Goal: Information Seeking & Learning: Learn about a topic

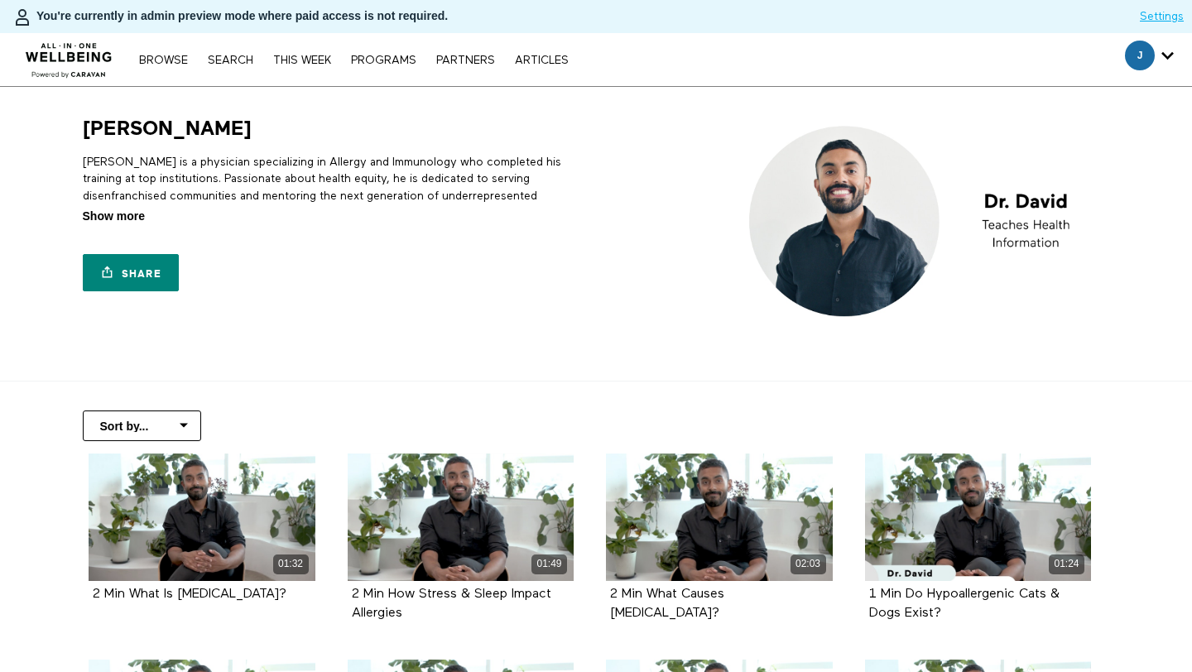
click at [123, 220] on span "Show more" at bounding box center [114, 216] width 62 height 17
click at [0, 0] on input "Show more Show less" at bounding box center [0, 0] width 0 height 0
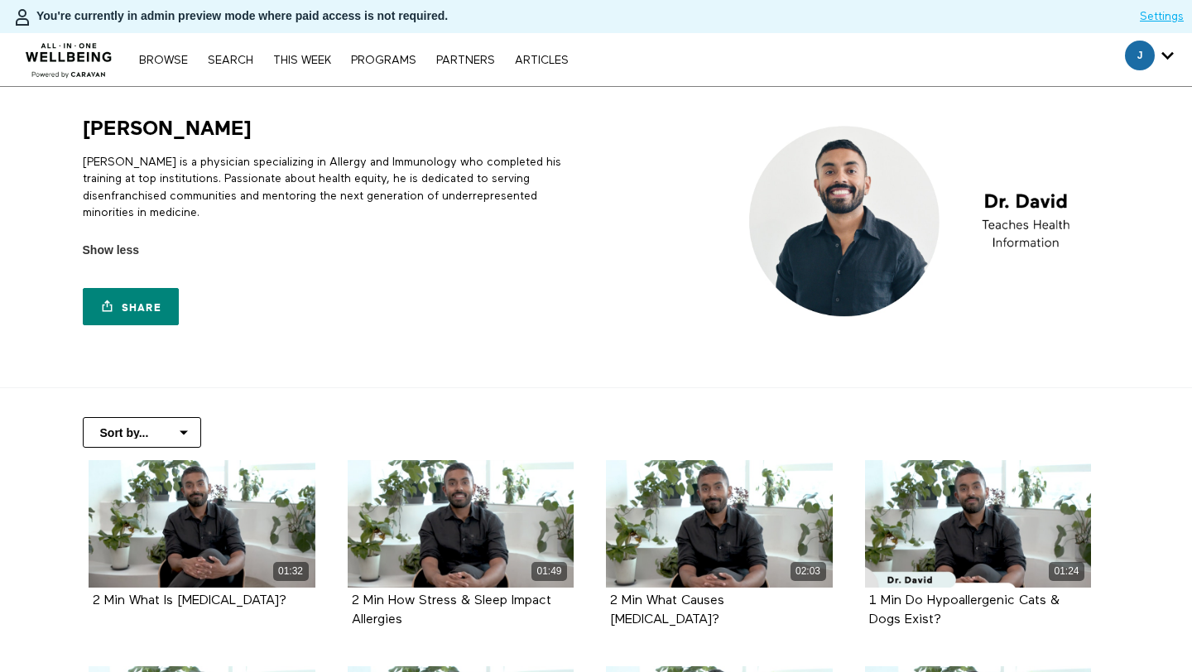
click at [218, 190] on p "[PERSON_NAME] is a physician specializing in Allergy and Immunology who complet…" at bounding box center [336, 187] width 507 height 67
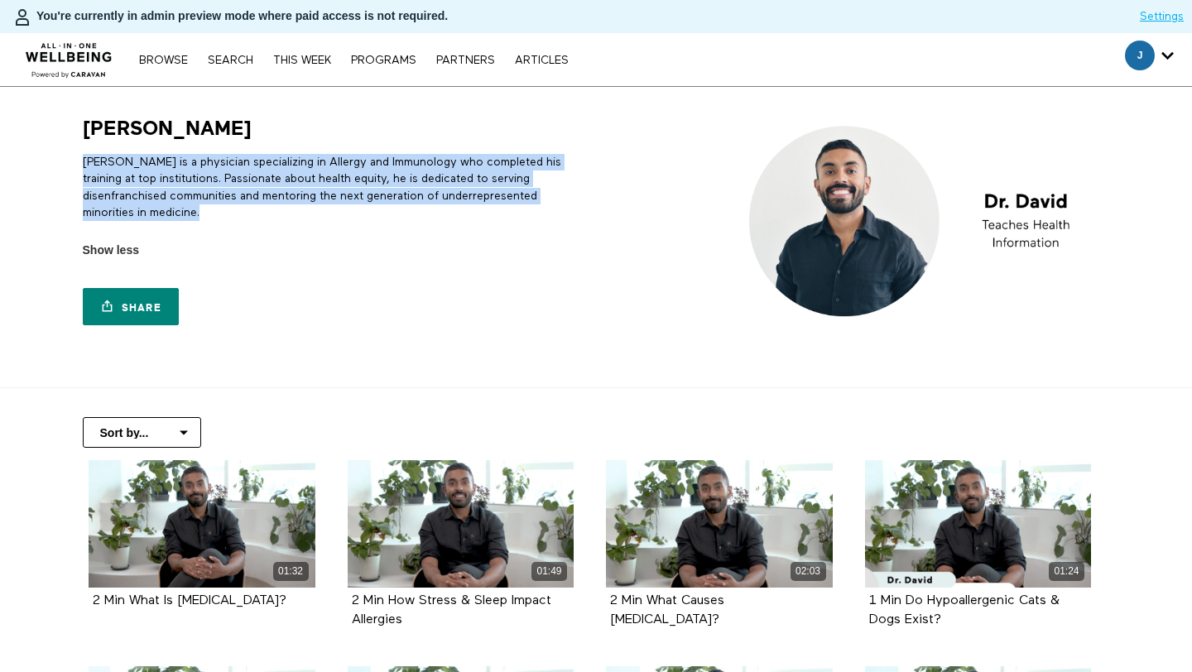
click at [218, 190] on p "[PERSON_NAME] is a physician specializing in Allergy and Immunology who complet…" at bounding box center [336, 187] width 507 height 67
copy div "[PERSON_NAME] is a physician specializing in Allergy and Immunology who complet…"
